Goal: Navigation & Orientation: Find specific page/section

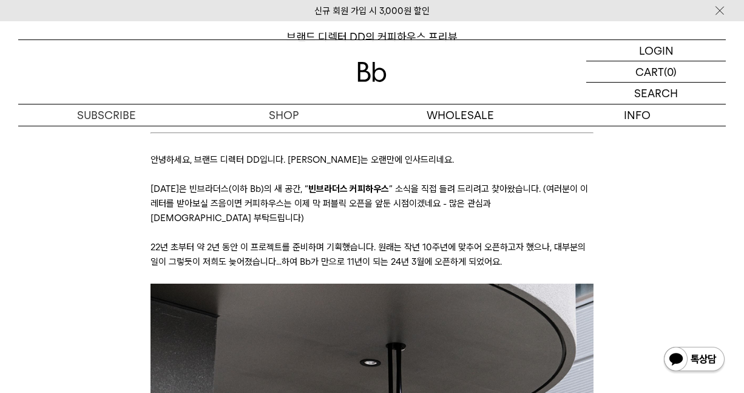
scroll to position [192, 0]
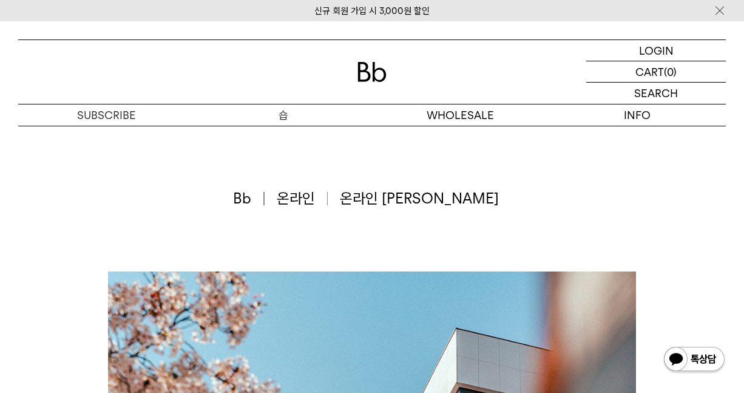
click at [297, 115] on p "숍" at bounding box center [283, 114] width 177 height 21
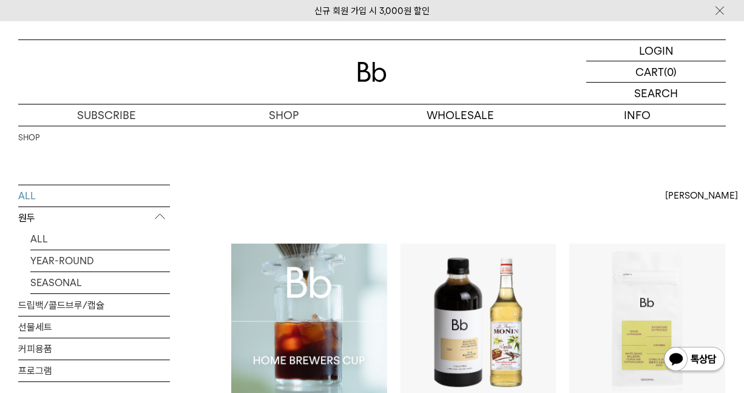
scroll to position [154, 0]
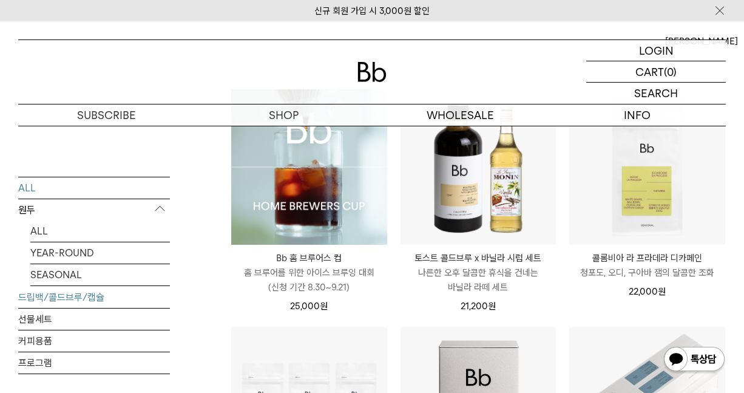
click at [61, 299] on link "드립백/콜드브루/캡슐" at bounding box center [94, 296] width 152 height 21
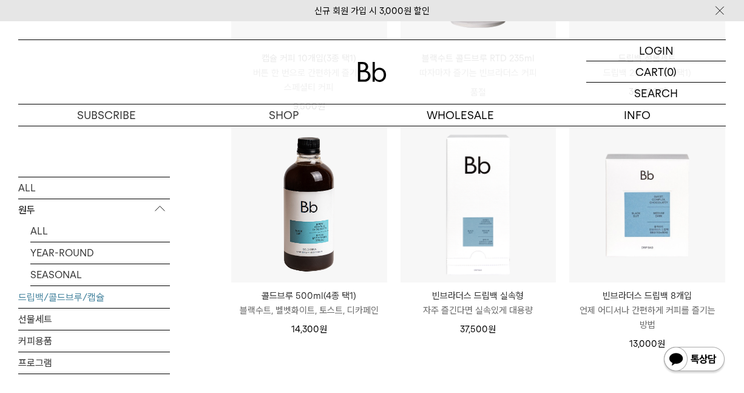
scroll to position [589, 0]
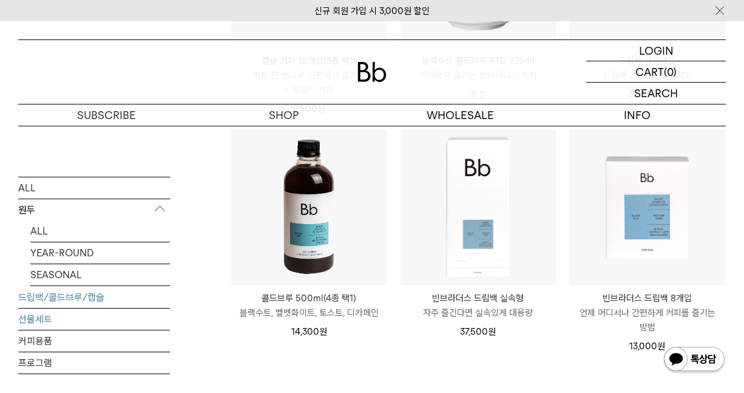
click at [62, 315] on link "선물세트" at bounding box center [94, 318] width 152 height 21
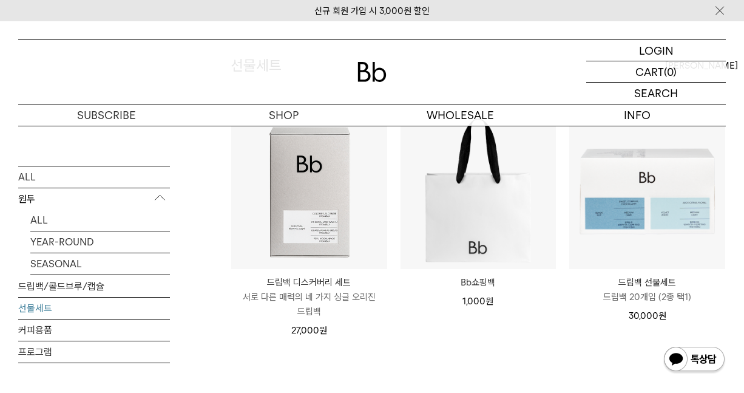
scroll to position [130, 0]
click at [103, 291] on link "드립백/콜드브루/캡슐" at bounding box center [94, 285] width 152 height 21
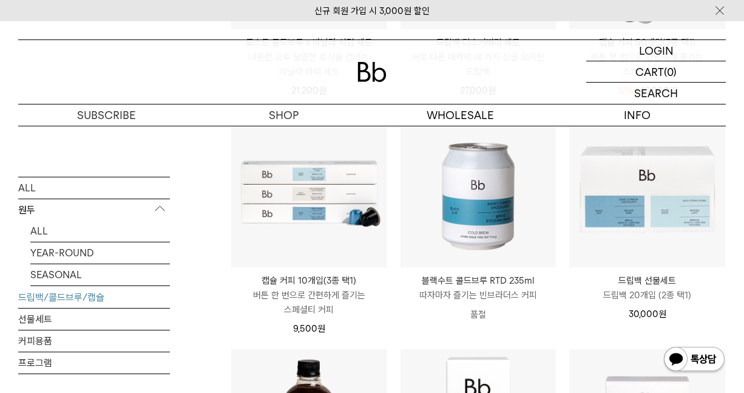
scroll to position [368, 0]
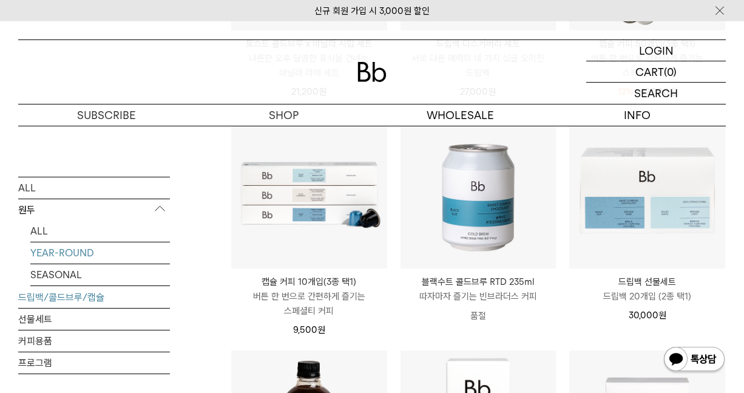
click at [76, 254] on link "YEAR-ROUND" at bounding box center [100, 251] width 140 height 21
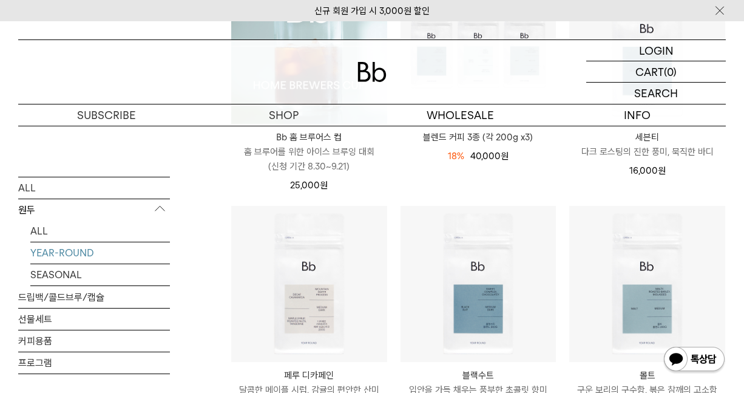
scroll to position [276, 0]
click at [391, 178] on li "Bb 홈 브루어스 컵 Bb HOME BREWERS CUP 홈 브루어를 위한 아이스 브루잉 대회 (신청 기간 8.30~9.21) 25,000 원" at bounding box center [308, 86] width 169 height 238
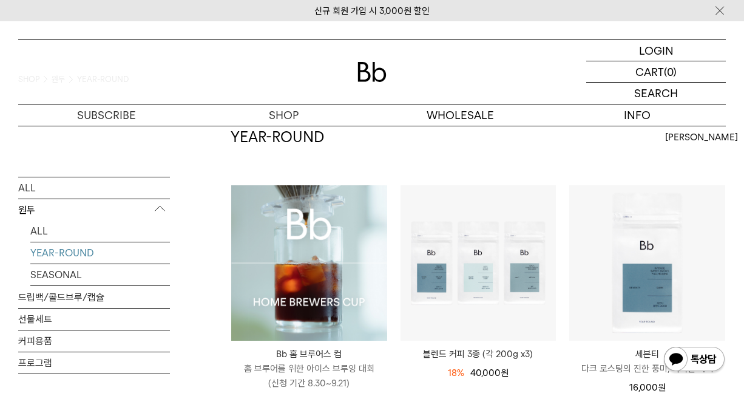
scroll to position [55, 0]
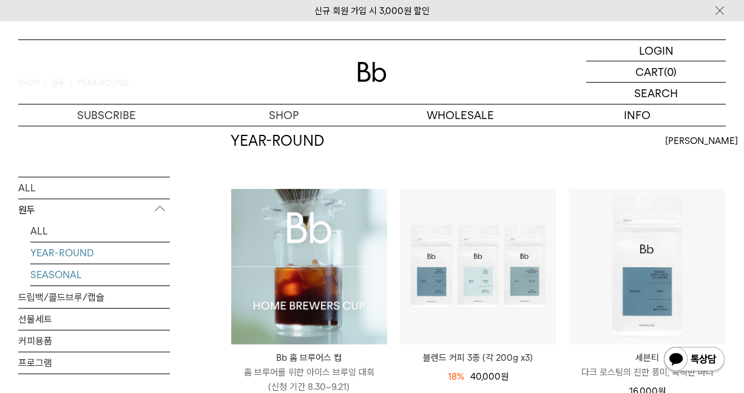
click at [93, 278] on link "SEASONAL" at bounding box center [100, 273] width 140 height 21
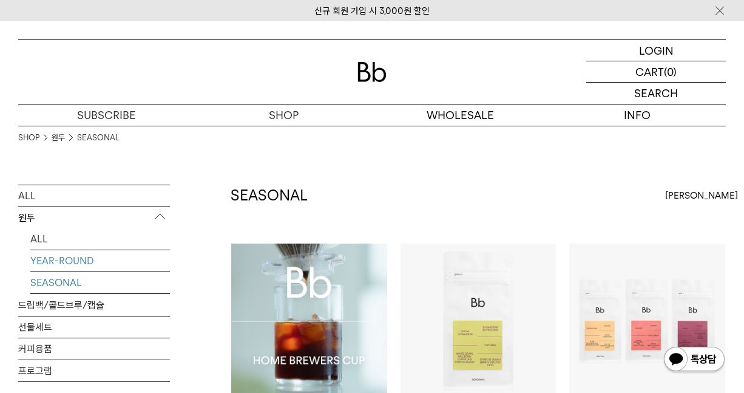
click at [78, 252] on link "YEAR-ROUND" at bounding box center [100, 260] width 140 height 21
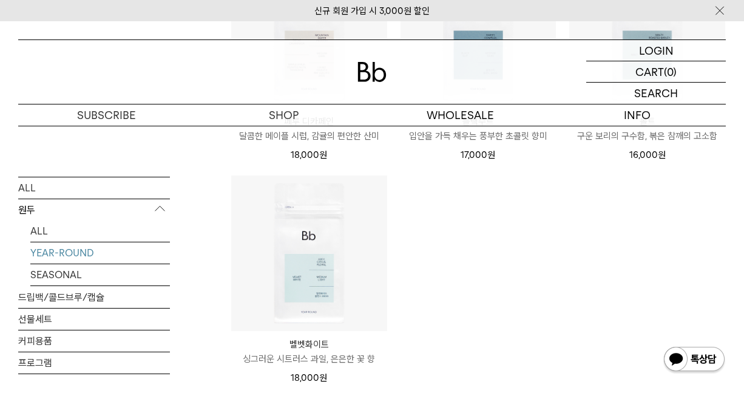
scroll to position [528, 0]
